Goal: Transaction & Acquisition: Purchase product/service

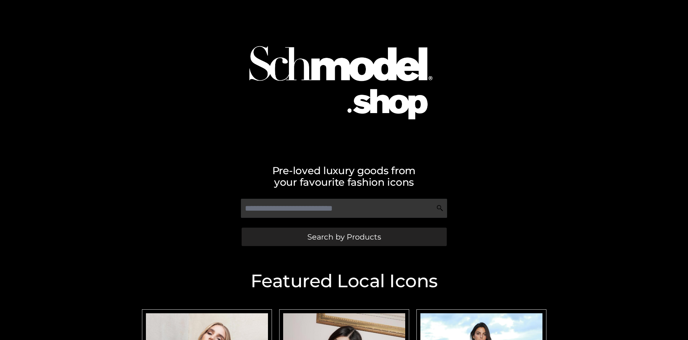
click at [344, 237] on span "Search by Products" at bounding box center [344, 237] width 74 height 8
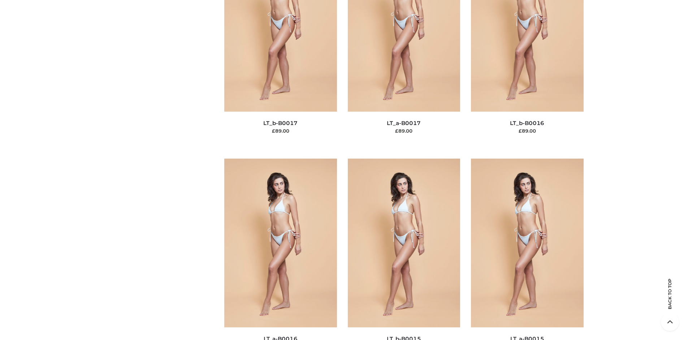
scroll to position [2424, 0]
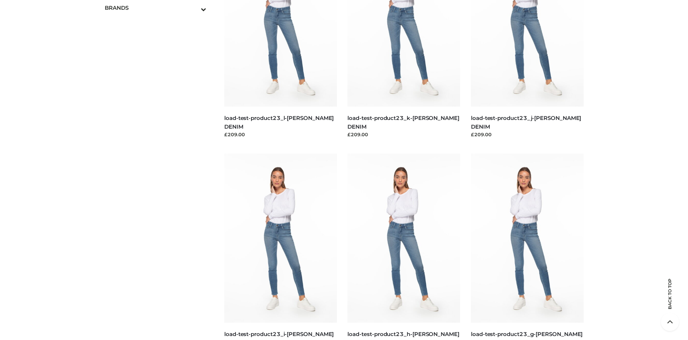
click at [0, 0] on span "OPP SWIMWEAR" at bounding box center [0, 0] width 0 height 0
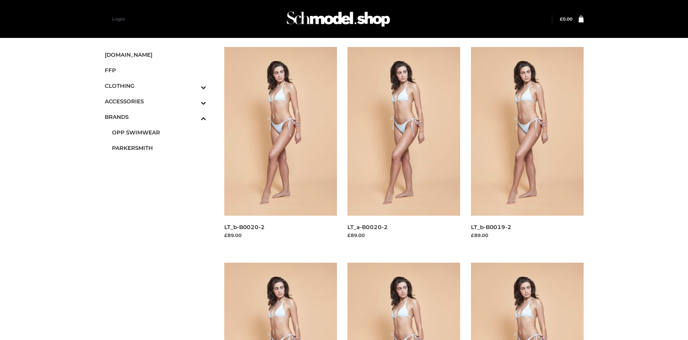
click at [527, 147] on img at bounding box center [527, 131] width 113 height 169
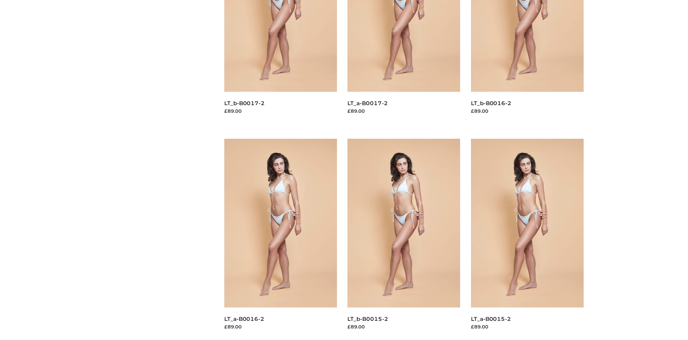
click at [280, 239] on img at bounding box center [280, 223] width 113 height 169
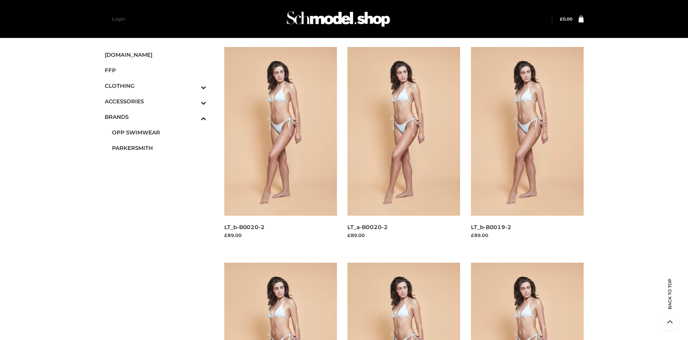
click at [194, 86] on icon "Toggle Submenu" at bounding box center [165, 87] width 81 height 8
click at [159, 132] on span "BOTTOMS" at bounding box center [159, 132] width 95 height 8
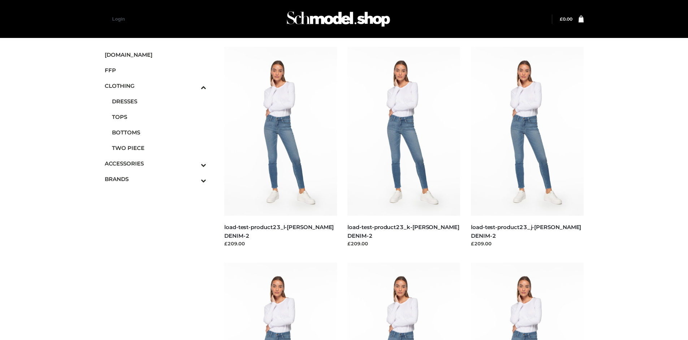
click at [280, 147] on img at bounding box center [280, 131] width 113 height 169
click at [527, 147] on img at bounding box center [527, 131] width 113 height 169
click at [194, 163] on icon "Toggle Submenu" at bounding box center [165, 165] width 81 height 8
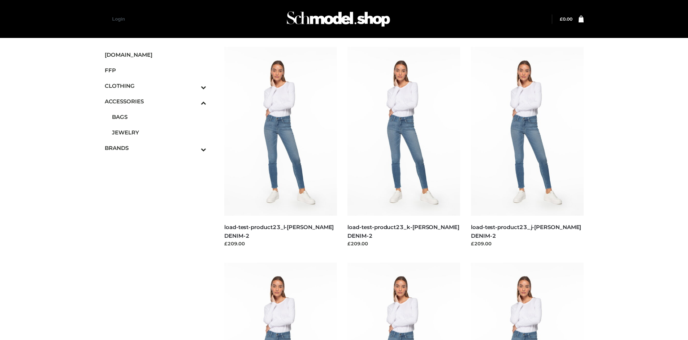
click at [159, 132] on span "JEWELRY" at bounding box center [159, 132] width 95 height 8
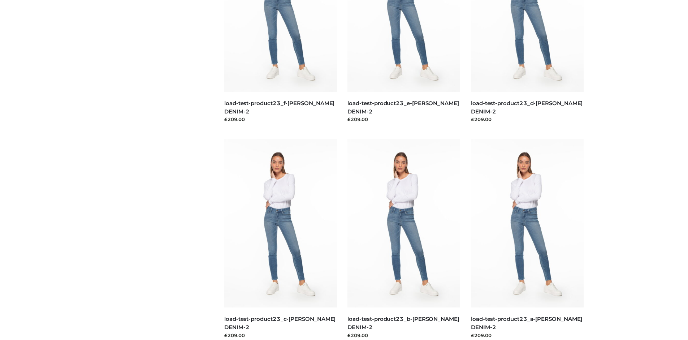
click at [280, 239] on img at bounding box center [280, 223] width 113 height 169
click at [527, 239] on img at bounding box center [527, 223] width 113 height 169
click at [280, 239] on img at bounding box center [280, 223] width 113 height 169
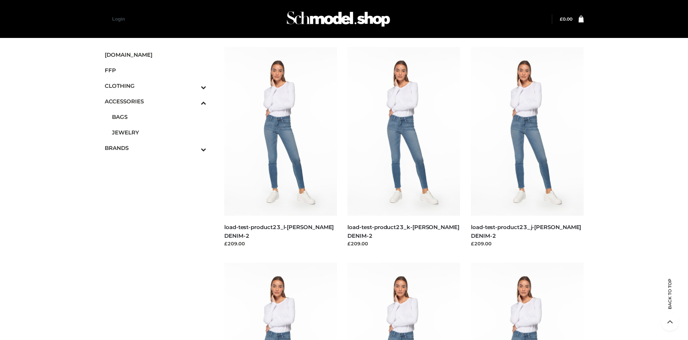
click at [404, 147] on img at bounding box center [404, 131] width 113 height 169
click at [155, 70] on span "FFP" at bounding box center [156, 70] width 102 height 8
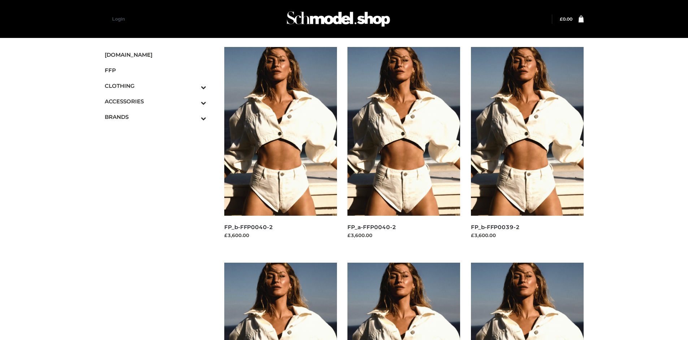
scroll to position [556, 0]
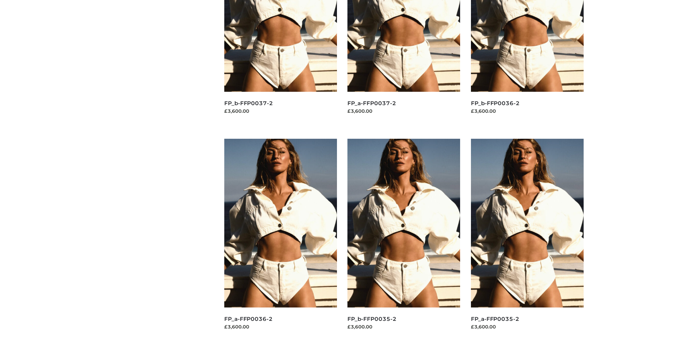
click at [527, 239] on img at bounding box center [527, 223] width 113 height 169
click at [404, 239] on img at bounding box center [404, 223] width 113 height 169
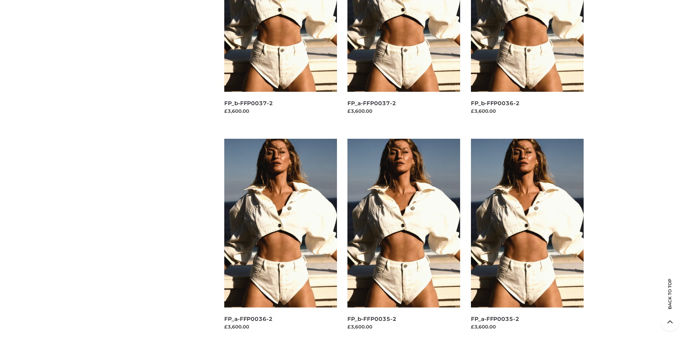
scroll to position [340, 0]
click at [280, 239] on img at bounding box center [280, 223] width 113 height 169
